Goal: Check status

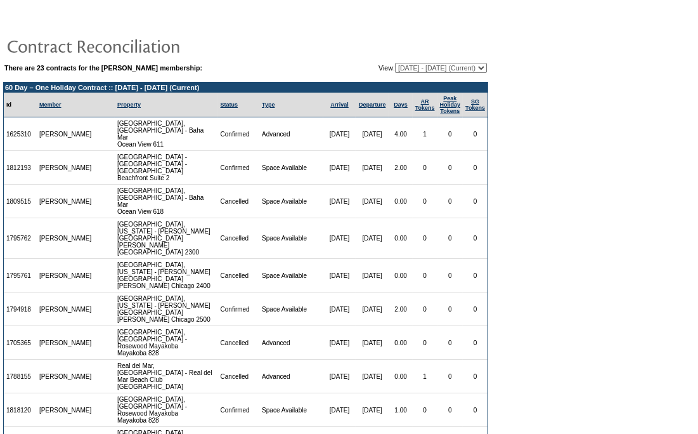
click at [434, 66] on select "09/01/06 - 09/30/07 10/01/07 - 09/30/08 10/01/08 - 09/30/09 10/01/09 - 09/30/10…" at bounding box center [441, 68] width 92 height 10
select select "75577"
click at [395, 63] on select "09/01/06 - 09/30/07 10/01/07 - 09/30/08 10/01/08 - 09/30/09 10/01/09 - 09/30/10…" at bounding box center [441, 68] width 92 height 10
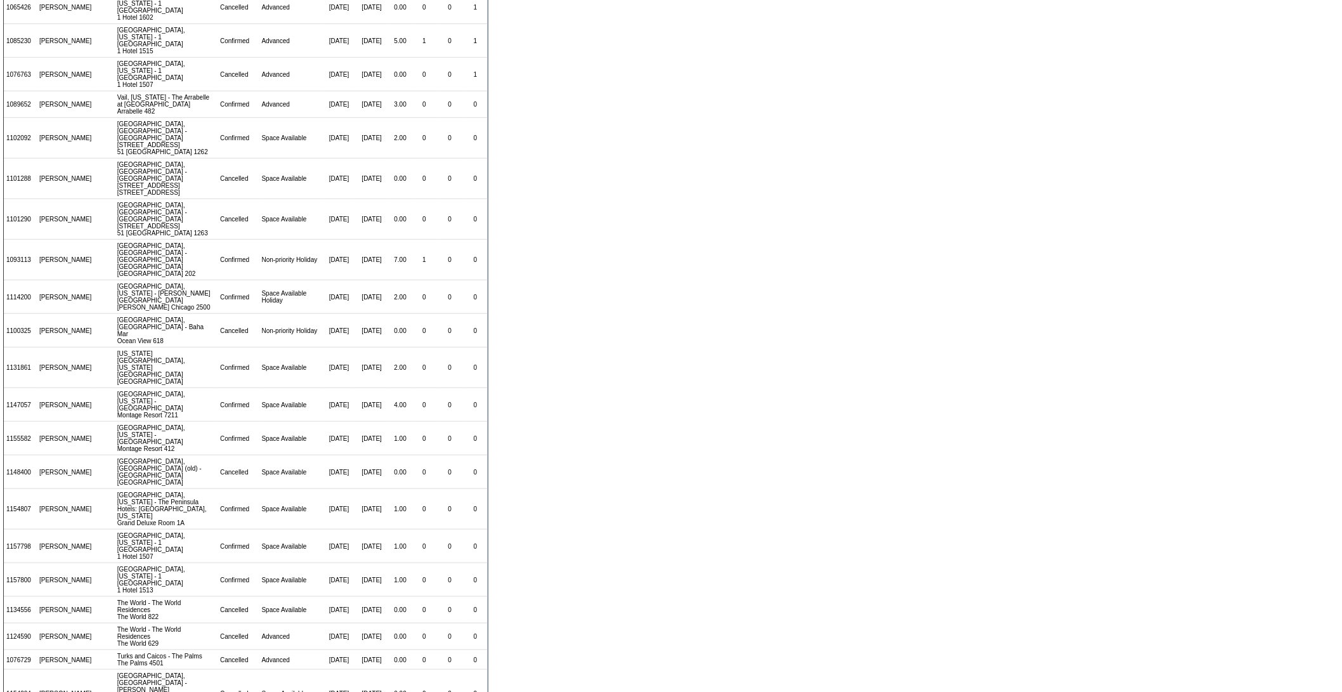
scroll to position [344, 0]
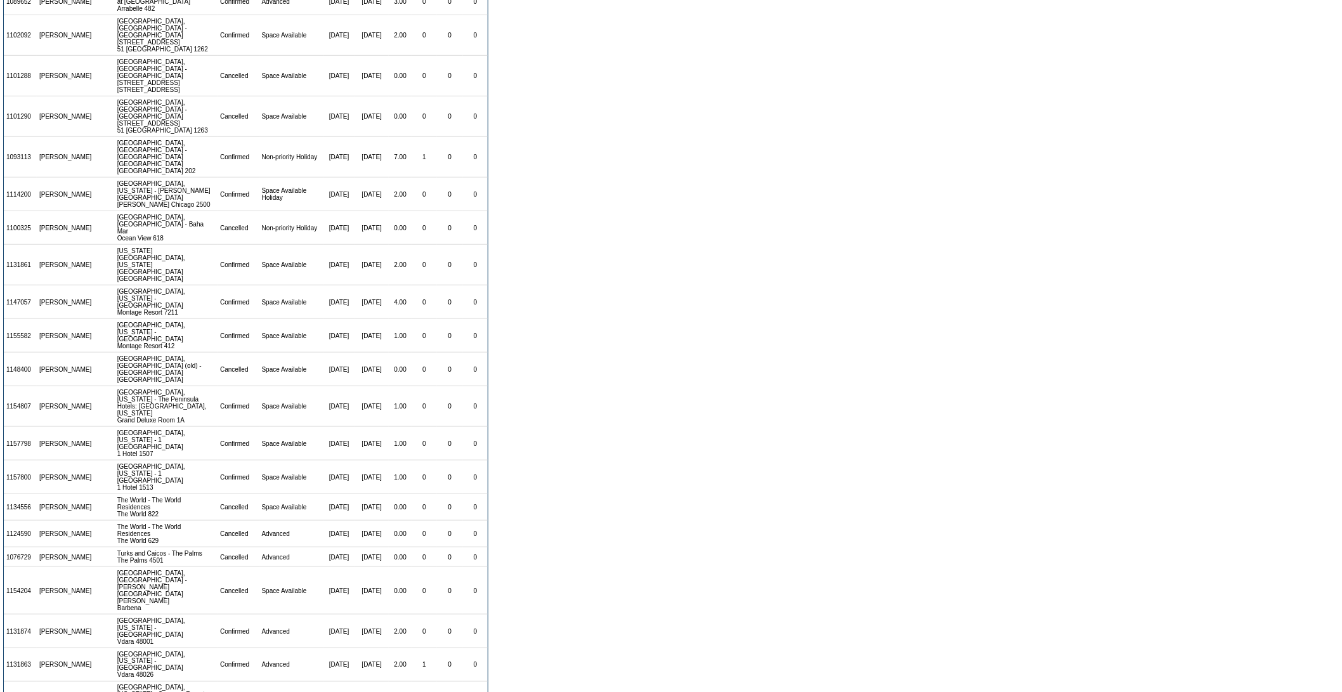
drag, startPoint x: 381, startPoint y: 656, endPoint x: 396, endPoint y: 656, distance: 15.9
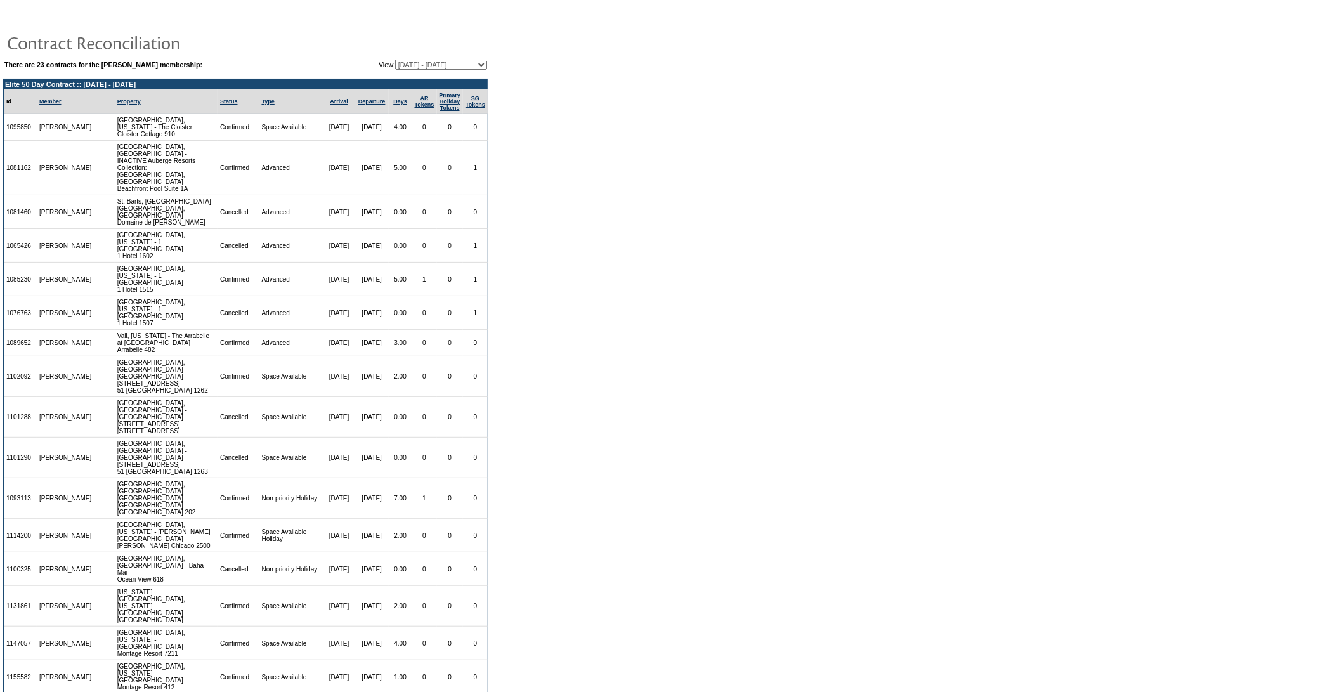
scroll to position [0, 0]
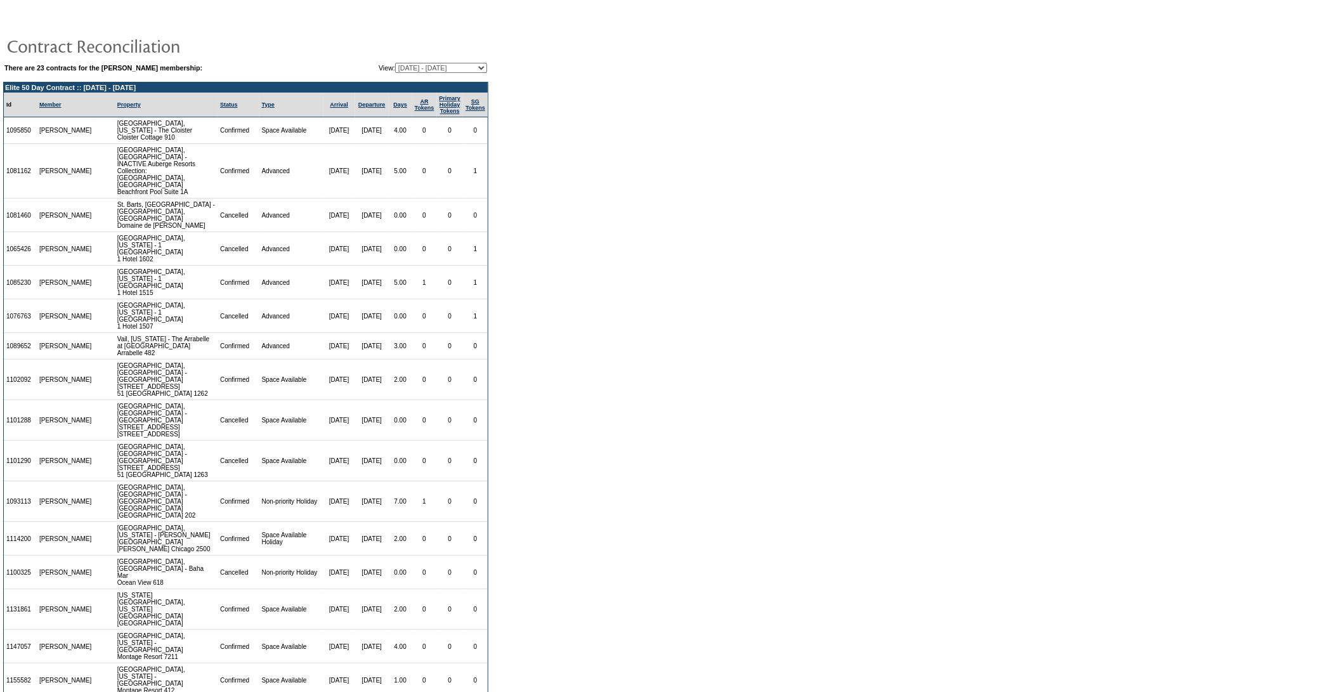
click at [395, 68] on select "[DATE] - [DATE] [DATE] - [DATE] [DATE] - [DATE] [DATE] - [DATE] [DATE] - [DATE]…" at bounding box center [441, 68] width 92 height 10
select select "81359"
click at [395, 63] on select "[DATE] - [DATE] [DATE] - [DATE] [DATE] - [DATE] [DATE] - [DATE] [DATE] - [DATE]…" at bounding box center [441, 68] width 92 height 10
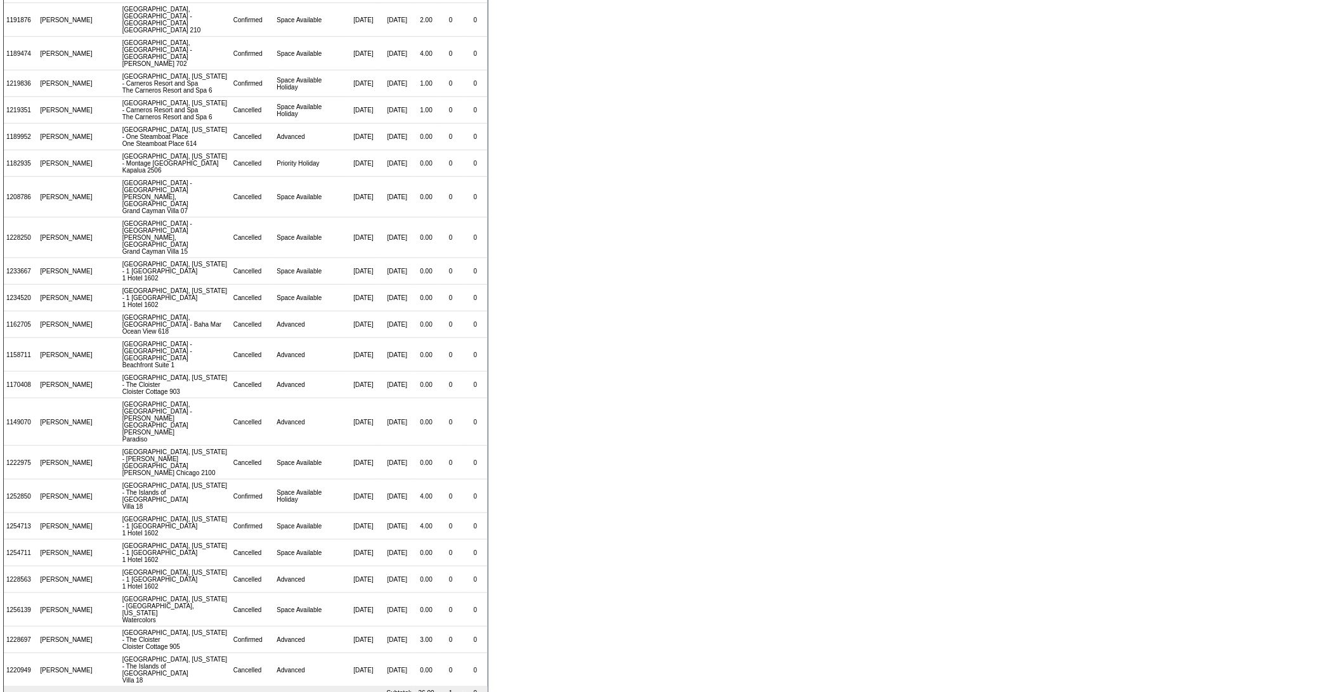
scroll to position [283, 0]
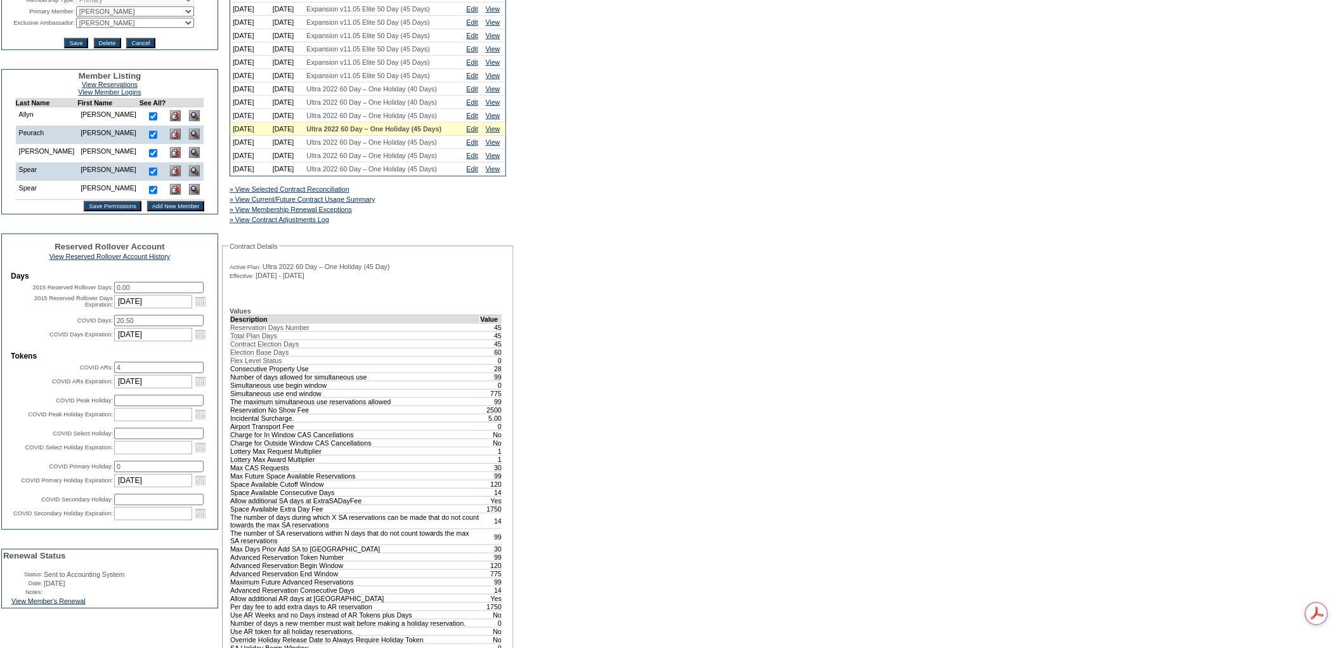
scroll to position [282, 0]
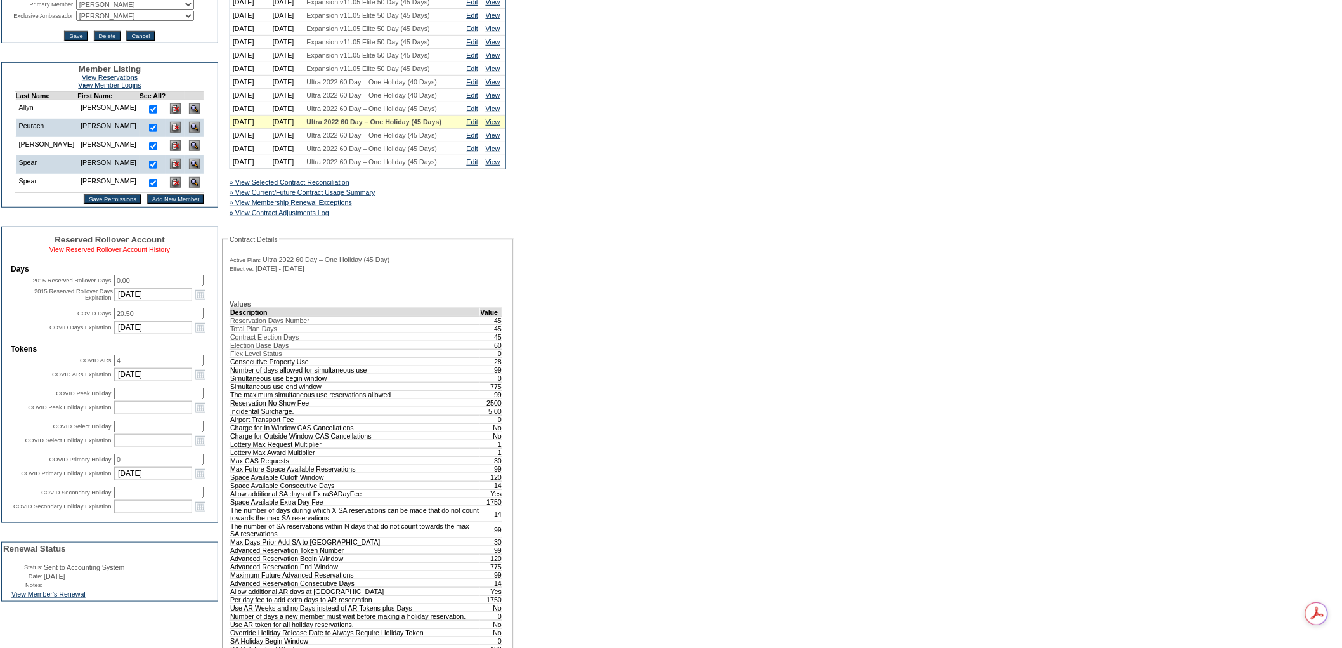
click at [129, 253] on link "View Reserved Rollover Account History" at bounding box center [109, 249] width 121 height 8
